Goal: Task Accomplishment & Management: Complete application form

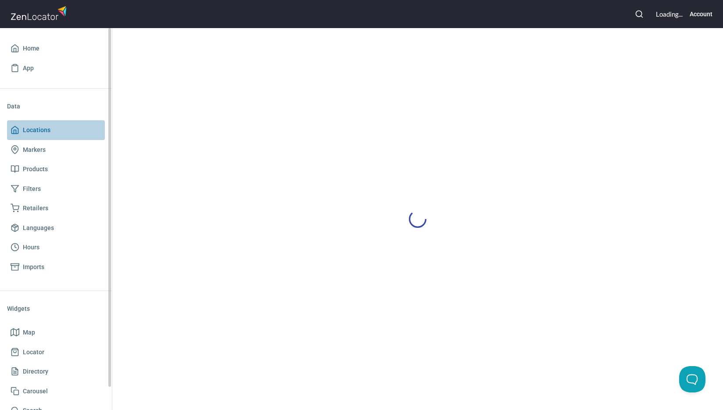
click at [59, 129] on span "Locations" at bounding box center [56, 130] width 91 height 11
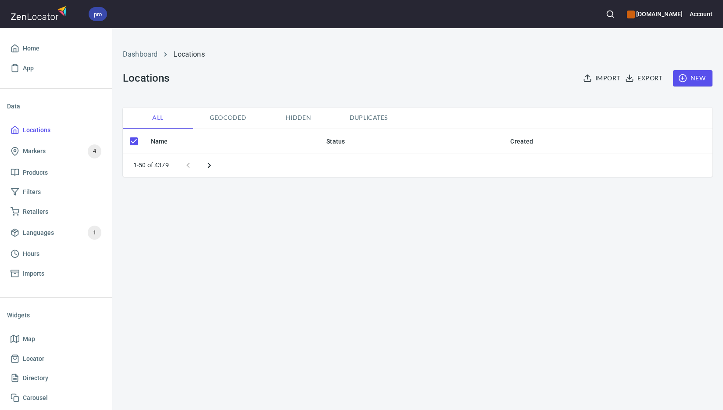
checkbox input "false"
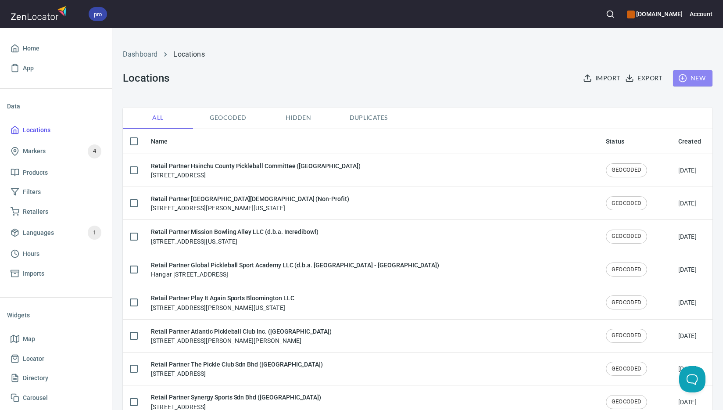
click at [689, 76] on span "New" at bounding box center [692, 78] width 25 height 11
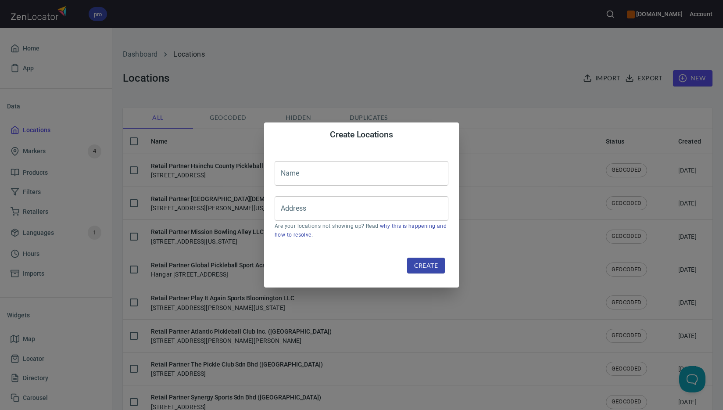
click at [355, 173] on input "text" at bounding box center [362, 173] width 174 height 25
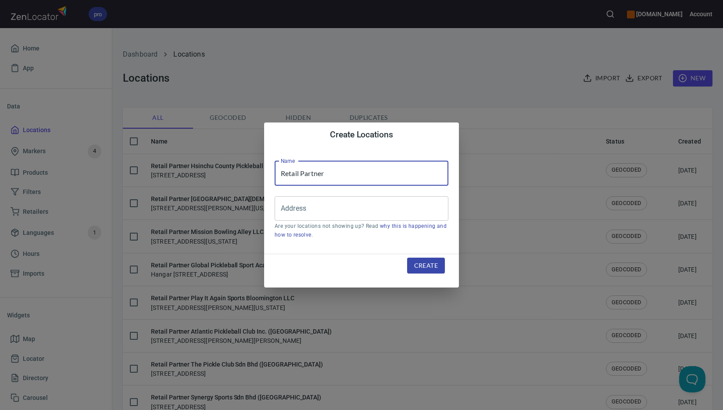
paste input "HSV Pickleball Club Organization (Non-profit)"
type input "Retail Partner HSV Pickleball Club Organization (Non-profit)"
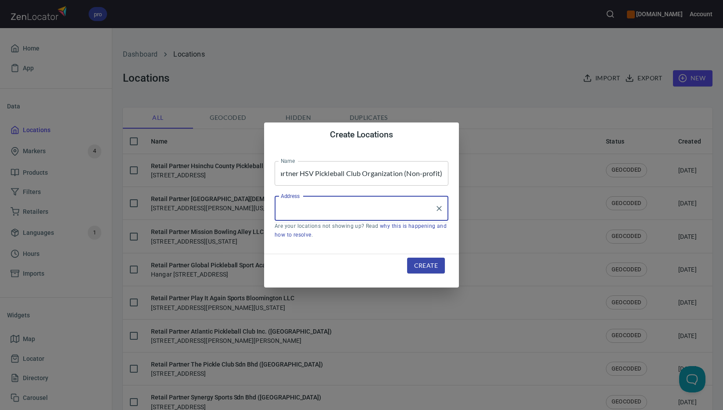
scroll to position [0, 0]
click at [331, 210] on input "Address" at bounding box center [355, 208] width 153 height 17
paste input "[STREET_ADDRESS]"
drag, startPoint x: 342, startPoint y: 207, endPoint x: 245, endPoint y: 205, distance: 97.4
click at [234, 201] on div "Create Locations Name Retail Partner HSV Pickleball Club Organization (Non-prof…" at bounding box center [361, 205] width 723 height 410
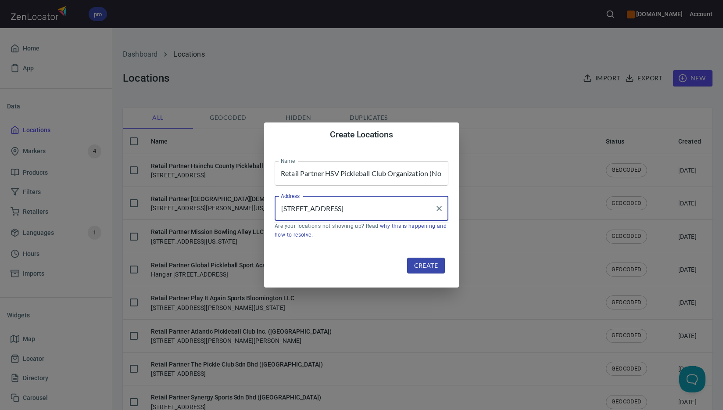
paste input "[GEOGRAPHIC_DATA]"
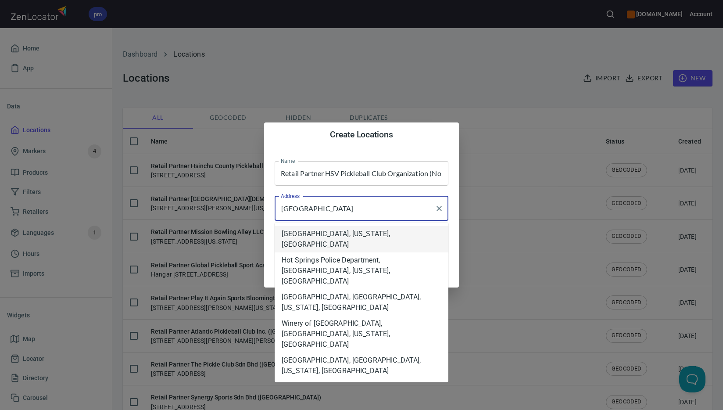
click at [376, 233] on li "[GEOGRAPHIC_DATA], [US_STATE], [GEOGRAPHIC_DATA]" at bounding box center [362, 239] width 174 height 26
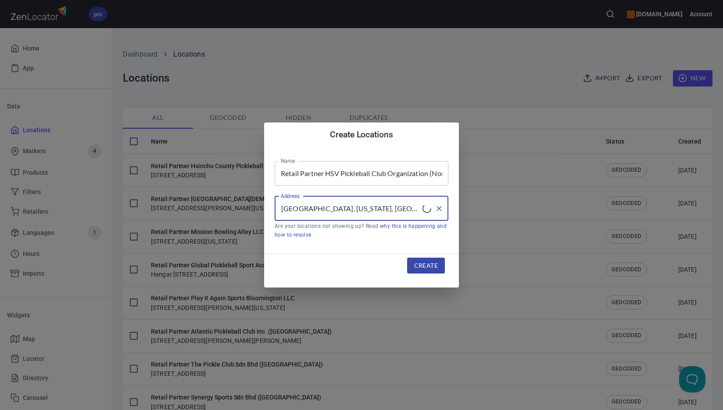
type input "[GEOGRAPHIC_DATA], [US_STATE], [GEOGRAPHIC_DATA]"
click at [422, 266] on span "Create" at bounding box center [426, 265] width 24 height 11
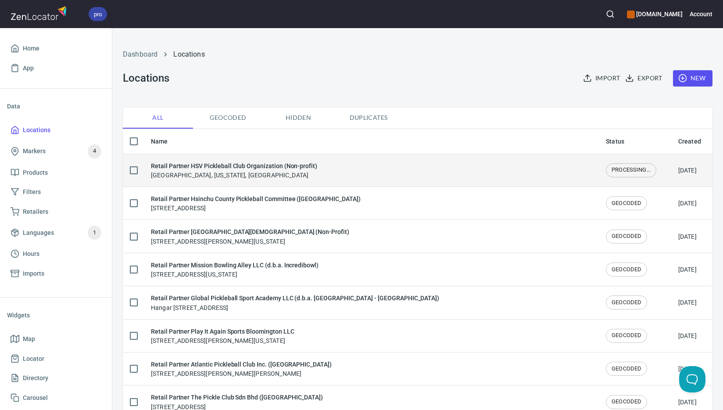
click at [248, 172] on div "Retail Partner HSV Pickleball Club Organization (Non-profit) [GEOGRAPHIC_DATA],…" at bounding box center [234, 170] width 166 height 18
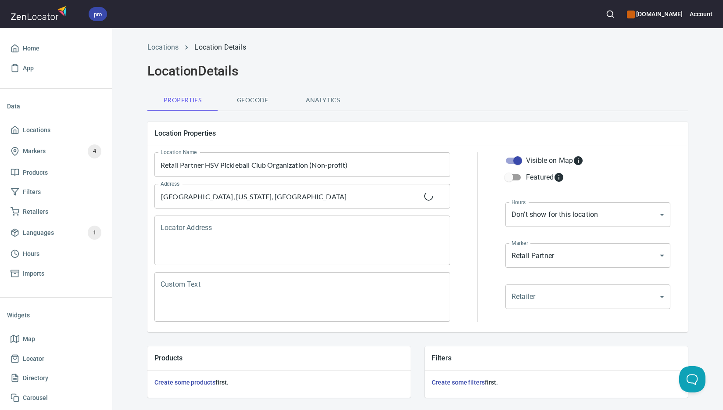
click at [242, 231] on textarea "Locator Address" at bounding box center [302, 240] width 283 height 33
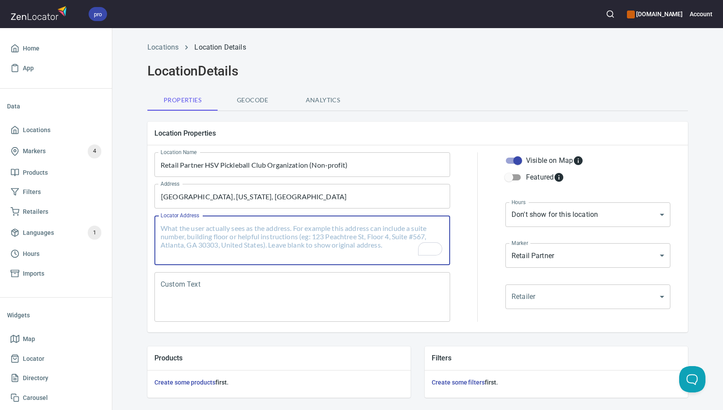
paste textarea "[STREET_ADDRESS][US_STATE]"
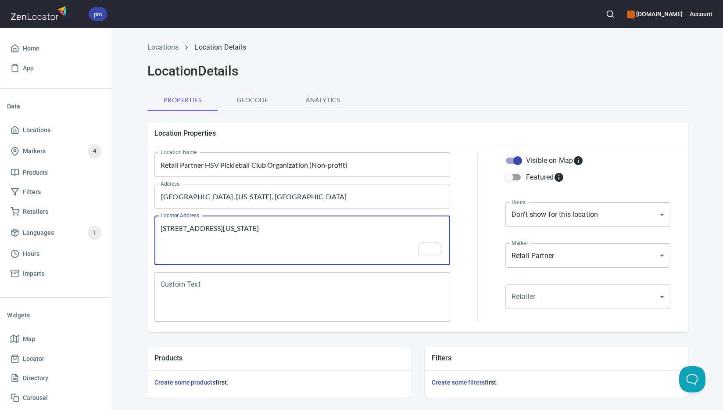
type textarea "[STREET_ADDRESS][US_STATE]"
click at [294, 295] on textarea "Custom Text" at bounding box center [302, 296] width 283 height 33
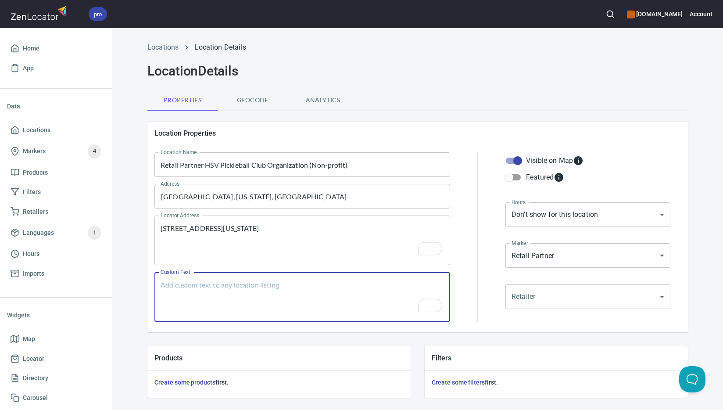
paste textarea "Brands Carried: SelkirkProlite Return Policy: Undecided"
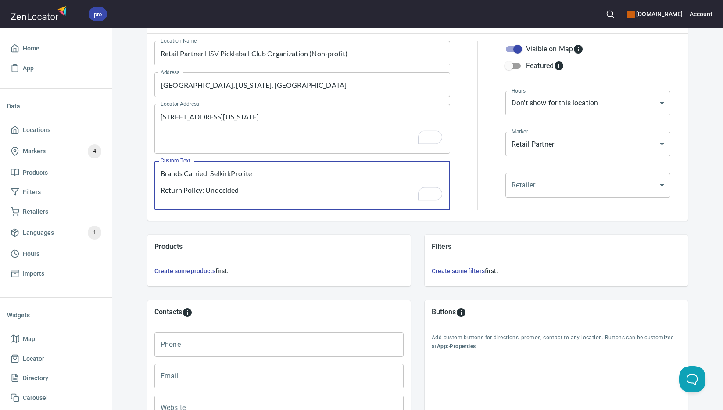
scroll to position [111, 0]
type textarea "Brands Carried: SelkirkProlite Return Policy: Undecided"
click at [293, 346] on input "Phone" at bounding box center [278, 344] width 249 height 25
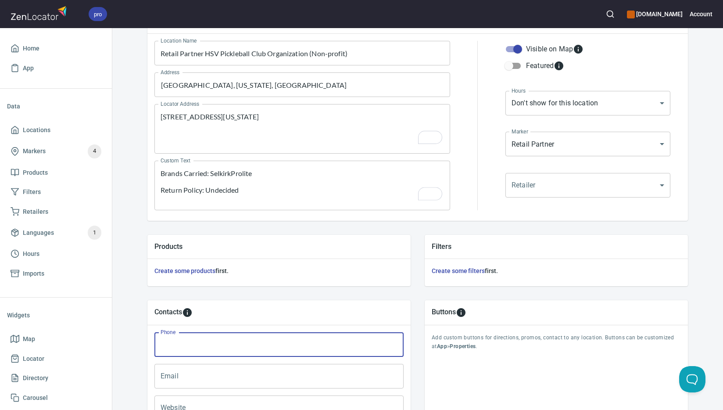
paste input "[PHONE_NUMBER]"
type input "[PHONE_NUMBER]"
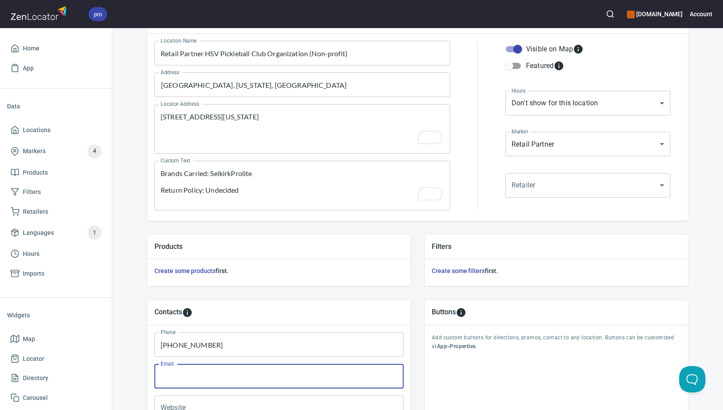
paste input "[EMAIL_ADDRESS][DOMAIN_NAME]"
type input "[EMAIL_ADDRESS][DOMAIN_NAME]"
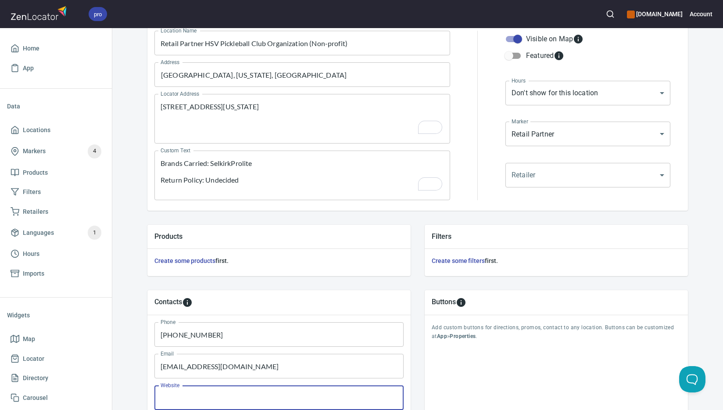
paste input "[DOMAIN_NAME]"
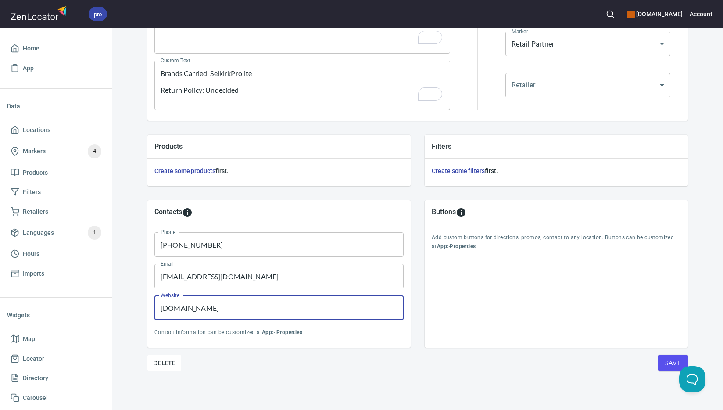
type input "[DOMAIN_NAME]"
click at [673, 363] on span "Save" at bounding box center [673, 363] width 16 height 11
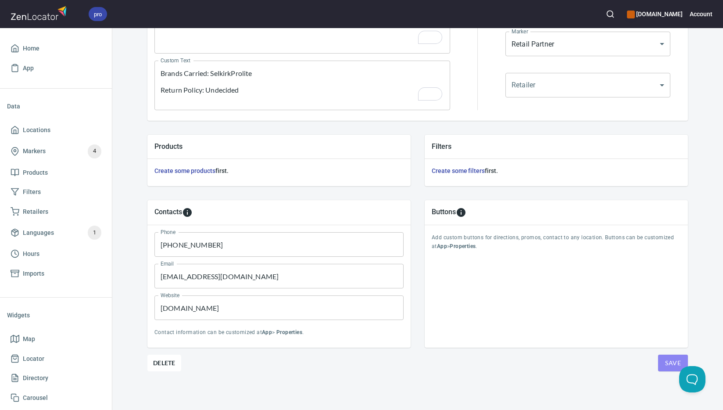
click at [671, 363] on span "Save" at bounding box center [673, 363] width 16 height 11
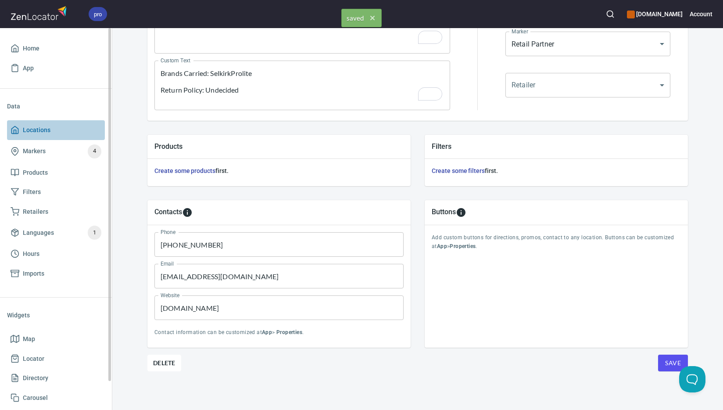
click at [64, 127] on span "Locations" at bounding box center [56, 130] width 91 height 11
